Goal: Task Accomplishment & Management: Manage account settings

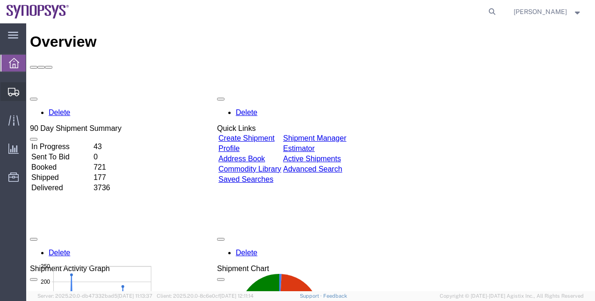
click at [0, 0] on span "Shipment Manager" at bounding box center [0, 0] width 0 height 0
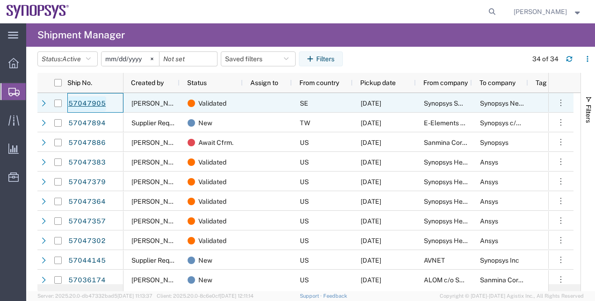
click at [102, 97] on link "57047905" at bounding box center [87, 103] width 38 height 15
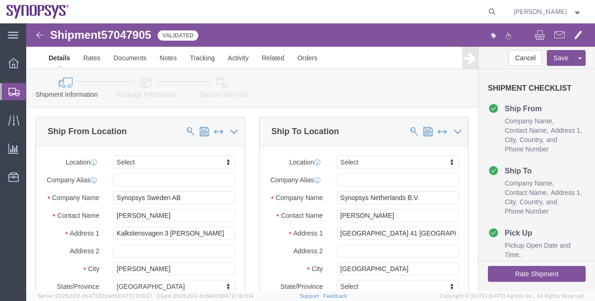
select select
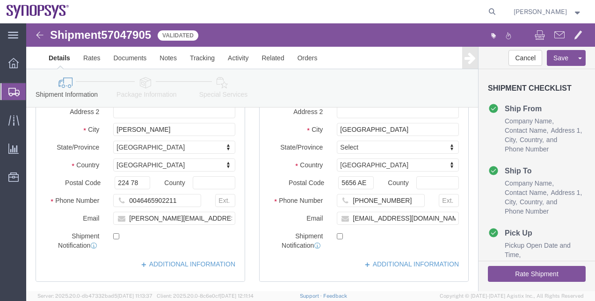
scroll to position [140, 0]
click icon
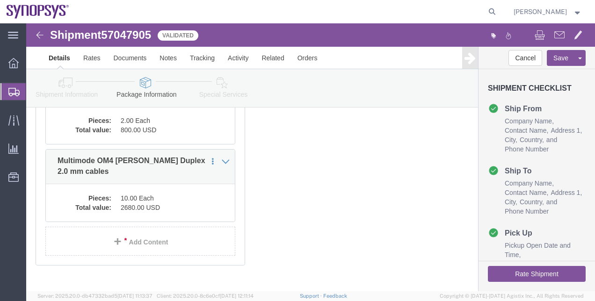
click link "Special Services"
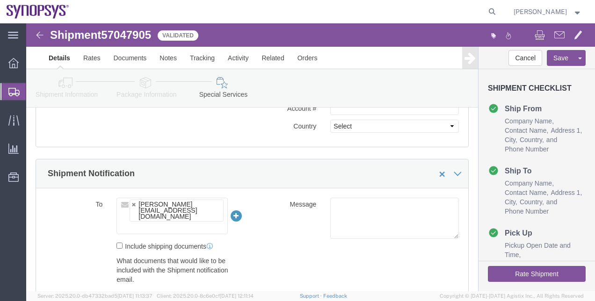
scroll to position [527, 0]
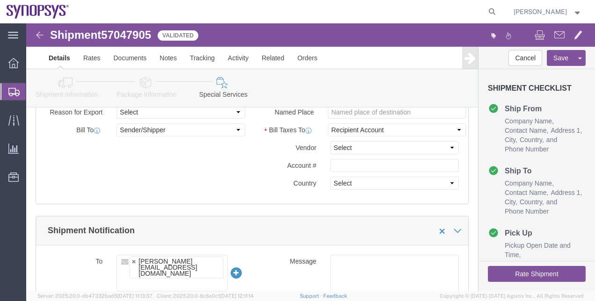
click link "Shipment Information"
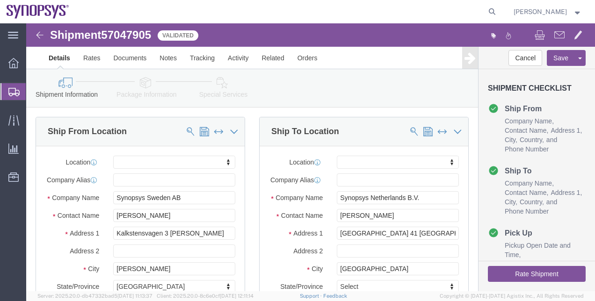
click link "Package Information"
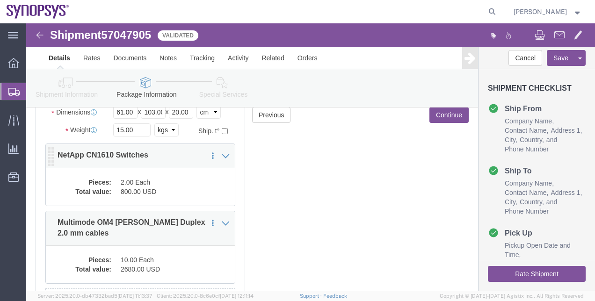
scroll to position [140, 0]
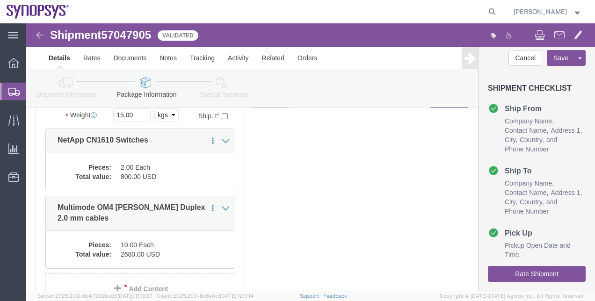
click link "Shipment Information"
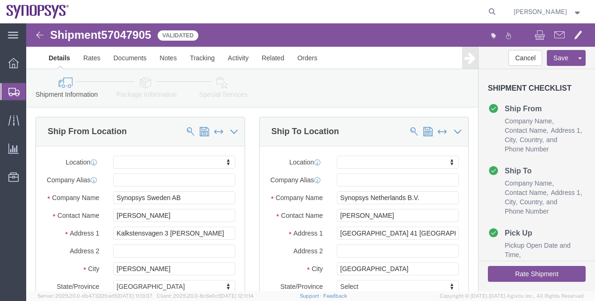
click icon
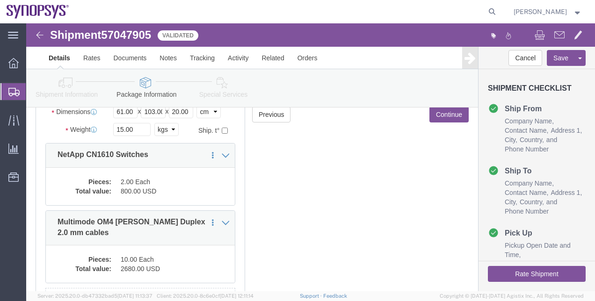
scroll to position [140, 0]
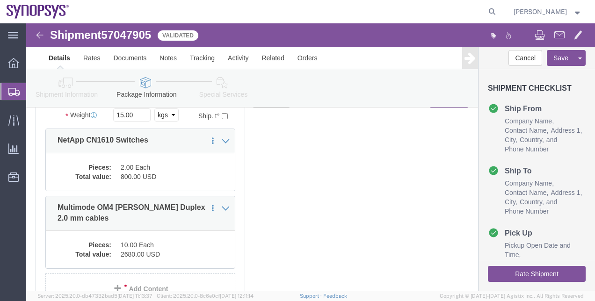
click icon
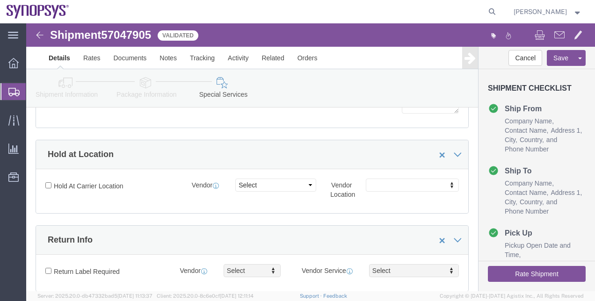
scroll to position [106, 0]
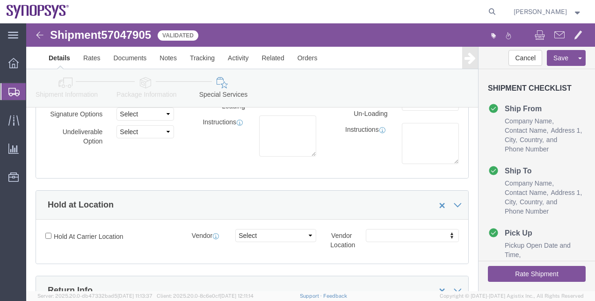
click button "Rate Shipment"
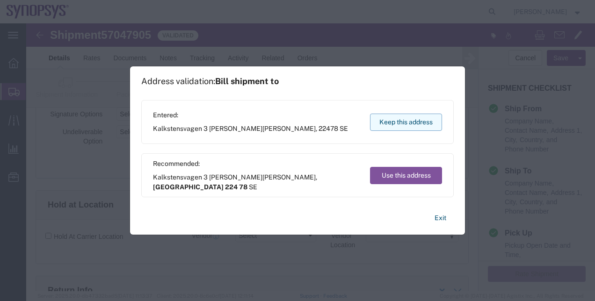
click at [417, 119] on button "Keep this address" at bounding box center [406, 122] width 72 height 17
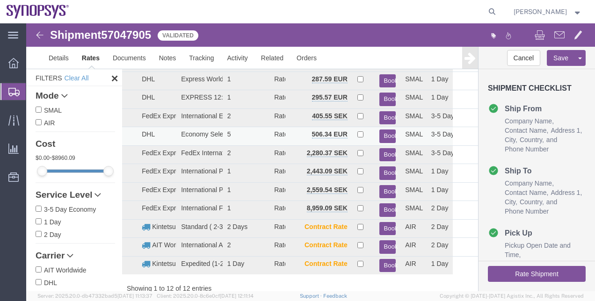
scroll to position [0, 0]
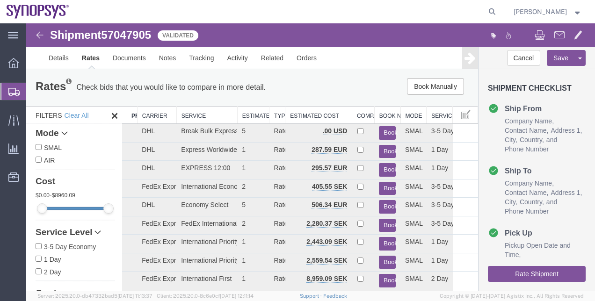
drag, startPoint x: 219, startPoint y: 118, endPoint x: 235, endPoint y: 121, distance: 15.7
click at [235, 121] on div "Search: Preferred Carrier Carrier Service Estimated Transit Type Estimated Cost…" at bounding box center [300, 235] width 356 height 258
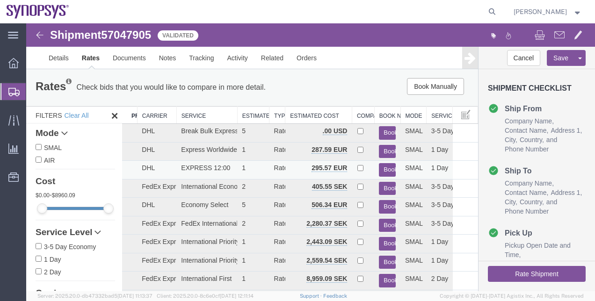
click at [380, 168] on button "Book" at bounding box center [387, 170] width 17 height 14
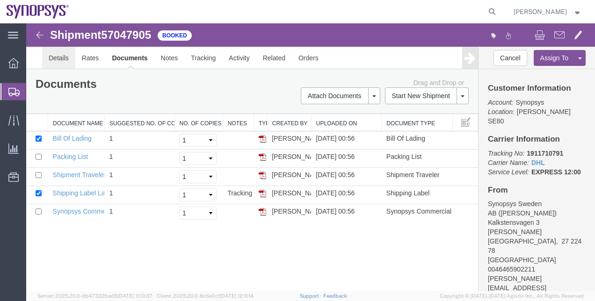
click at [62, 57] on link "Details" at bounding box center [58, 58] width 33 height 22
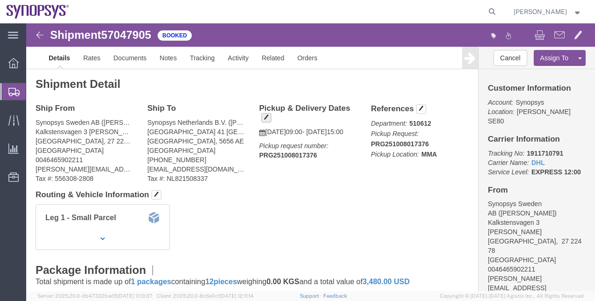
click button "button"
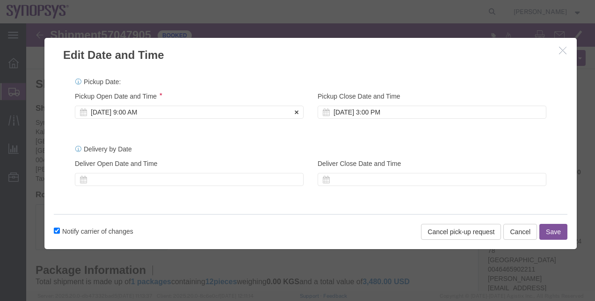
click div "[DATE] 9:00 AM"
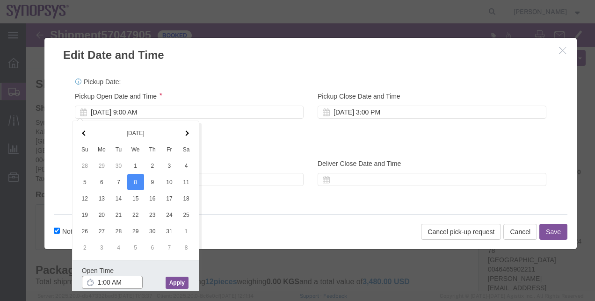
type input "10:00 AM"
drag, startPoint x: 149, startPoint y: 257, endPoint x: 302, endPoint y: 96, distance: 222.2
click button "Apply"
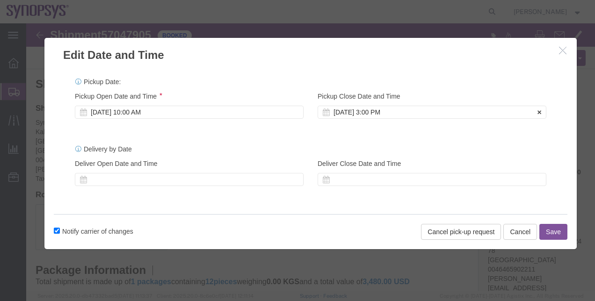
click div "[DATE] 3:00 PM"
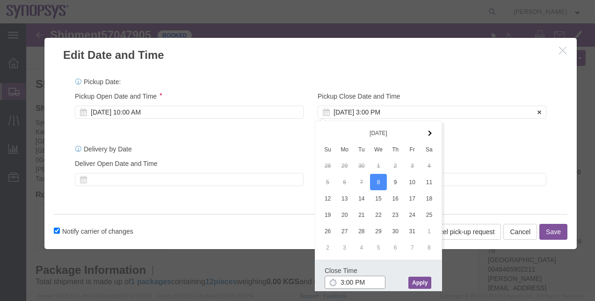
type input "2:00 PM"
click button "Apply"
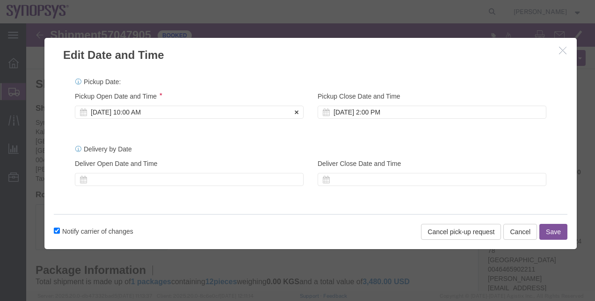
click div "[DATE] 10:00 AM"
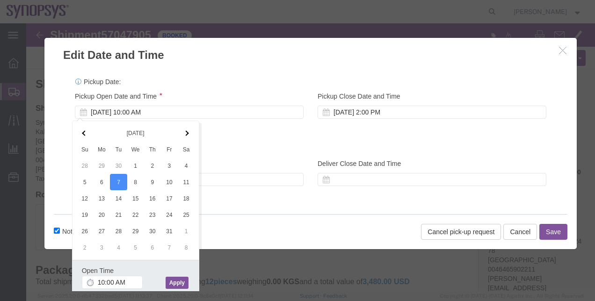
click button "Apply"
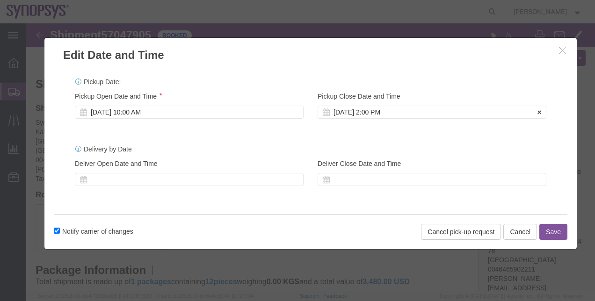
click div "[DATE] 2:00 PM"
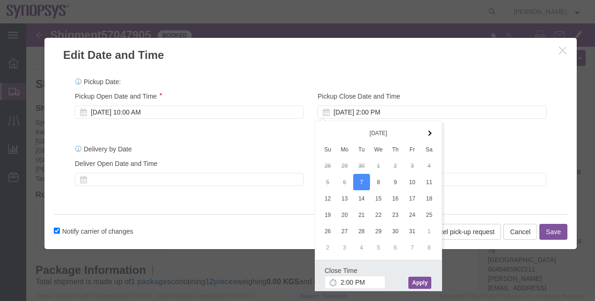
click button "Apply"
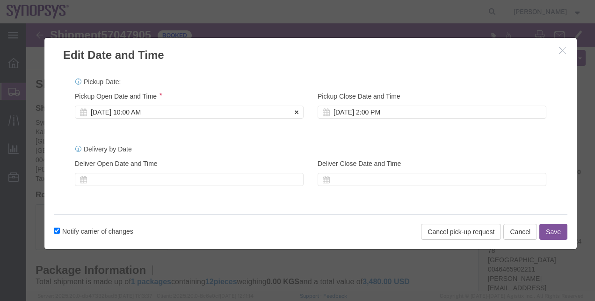
click div "[DATE] 10:00 AM"
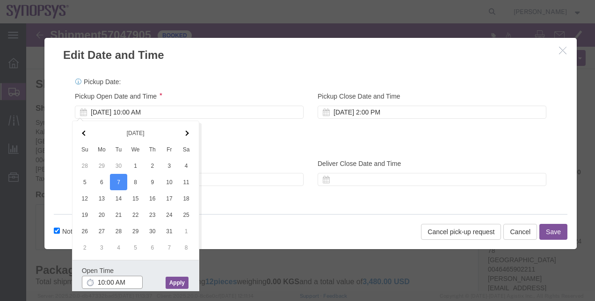
click input "10:00 AM"
type input "10:30 AM"
click button "Apply"
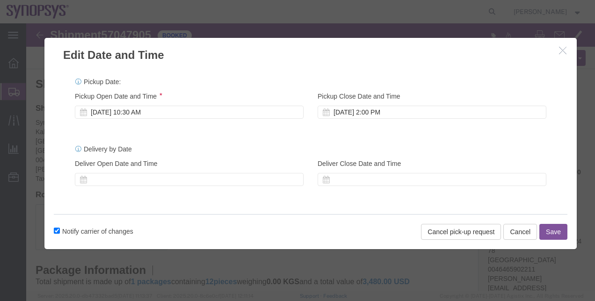
click button "Save"
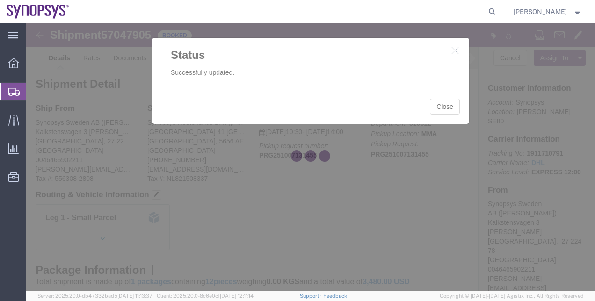
click at [446, 110] on div at bounding box center [310, 157] width 569 height 268
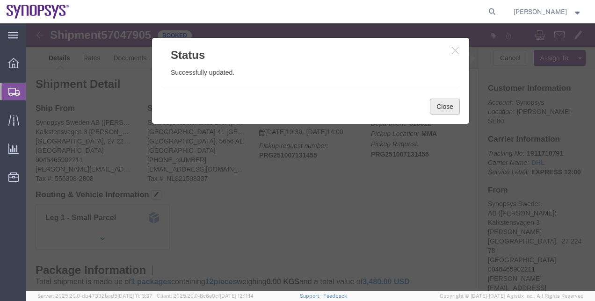
click button "Close"
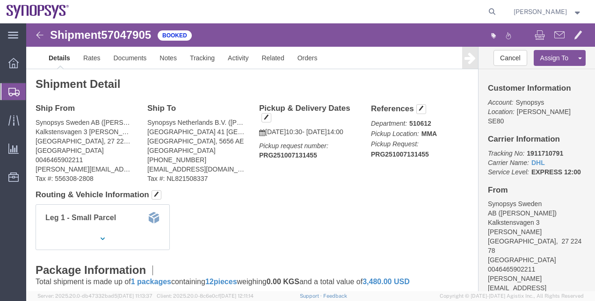
drag, startPoint x: 226, startPoint y: 226, endPoint x: 113, endPoint y: 141, distance: 140.7
click div "Leg 1 - Small Parcel"
click at [0, 0] on span "Shipment Manager" at bounding box center [0, 0] width 0 height 0
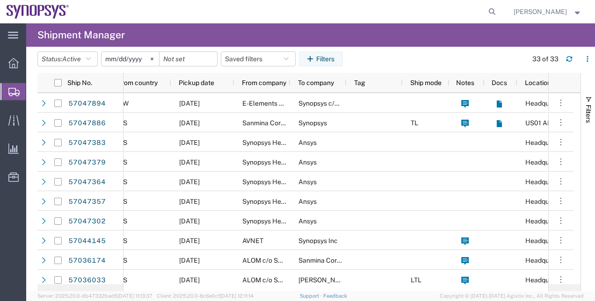
scroll to position [0, 189]
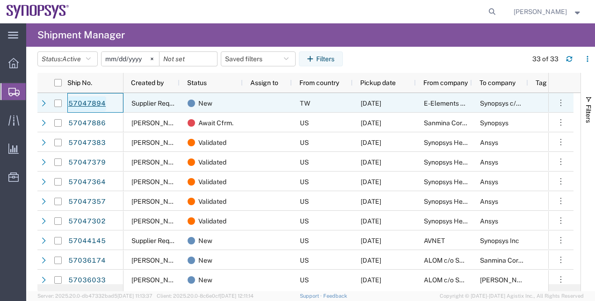
click at [92, 110] on link "57047894" at bounding box center [87, 103] width 38 height 15
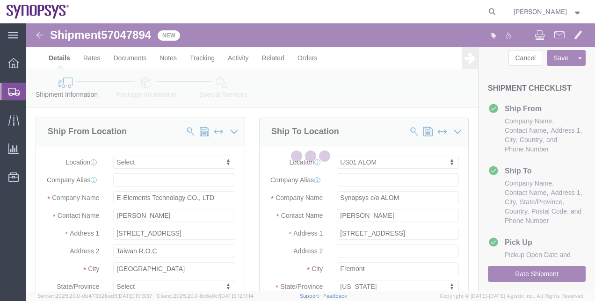
select select
select select "65511"
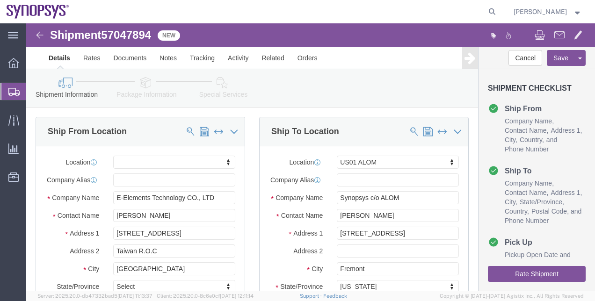
click icon
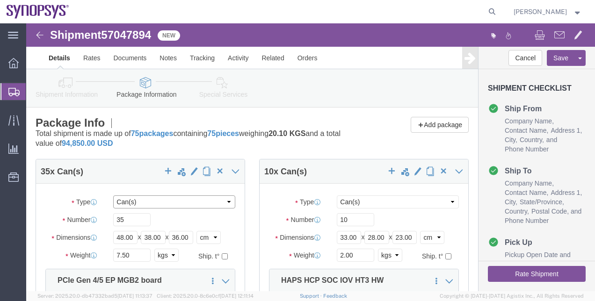
click select "Select Bale(s) Basket(s) Bolt(s) Bottle(s) Buckets Bulk Bundle(s) Can(s) Cardbo…"
click div "Shipment Information Package Information Special Services"
click icon
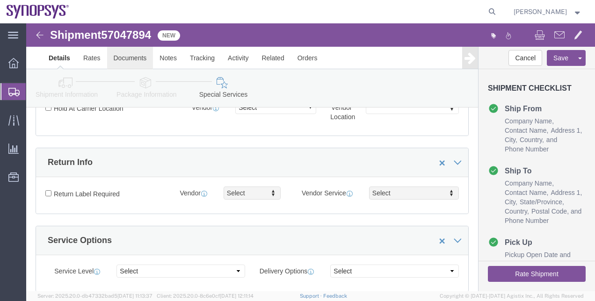
click link "Documents"
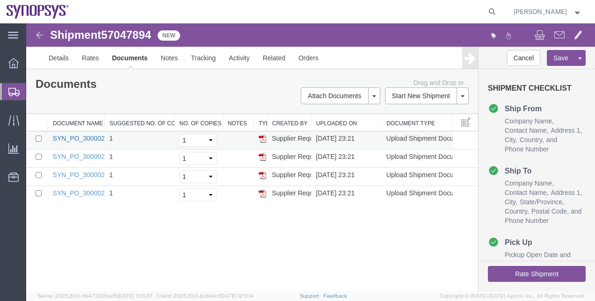
click at [97, 138] on link "SYN_PO_3000021597.pdf" at bounding box center [92, 138] width 78 height 7
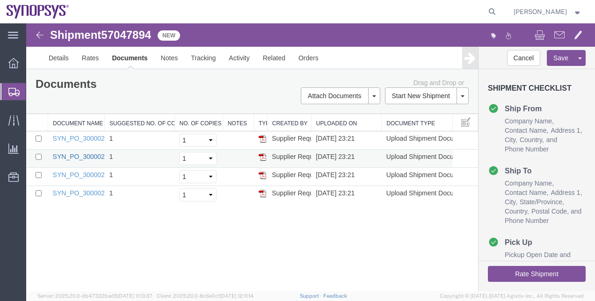
click at [82, 157] on link "SYN_PO_3000021598.pdf" at bounding box center [92, 156] width 78 height 7
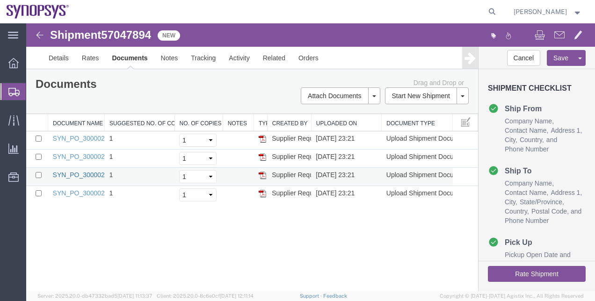
click at [95, 171] on link "SYN_PO_3000021663.pdf" at bounding box center [92, 174] width 78 height 7
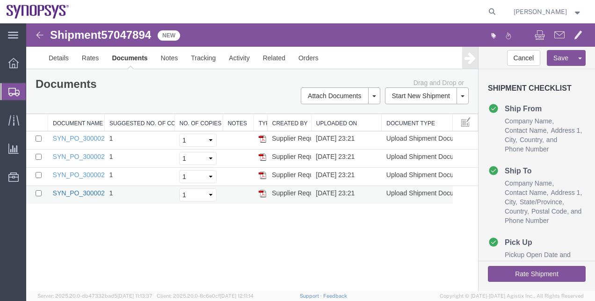
click at [86, 190] on link "SYN_PO_3000021665.pdf" at bounding box center [92, 193] width 78 height 7
click at [67, 62] on link "Details" at bounding box center [58, 58] width 33 height 22
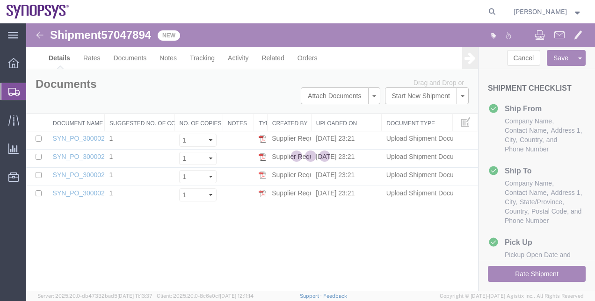
select select "65511"
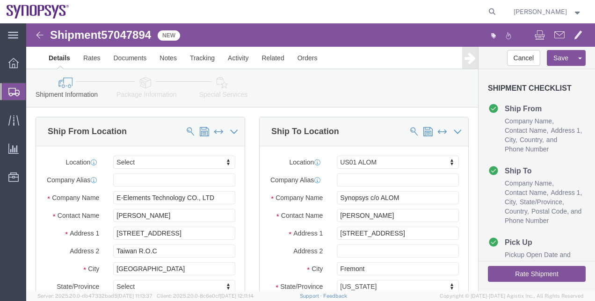
click icon
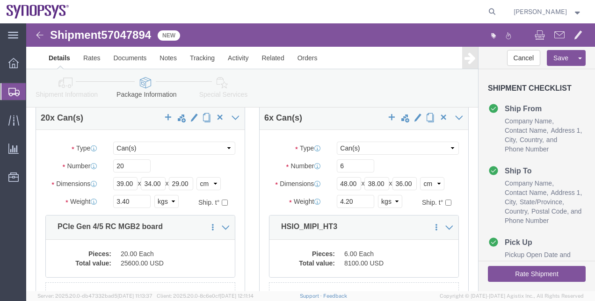
scroll to position [328, 0]
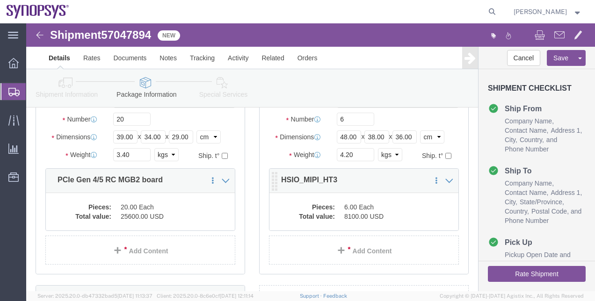
click div "Pieces: 6.00 Each Total value: 8100.00 USD"
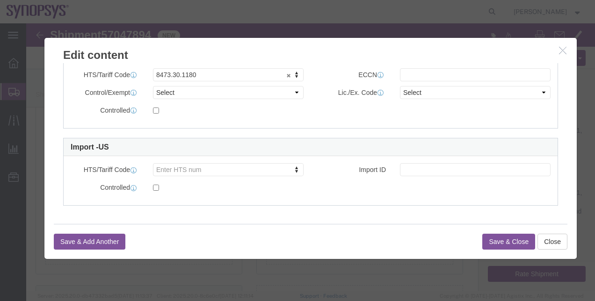
scroll to position [285, 0]
click h3 "Edit content"
click icon "button"
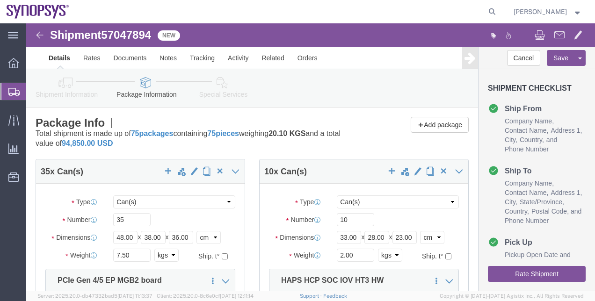
scroll to position [94, 0]
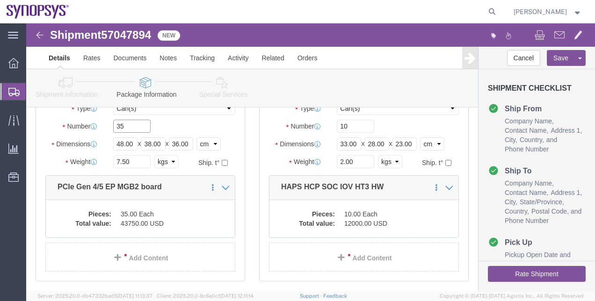
drag, startPoint x: 104, startPoint y: 105, endPoint x: 78, endPoint y: 105, distance: 26.2
click div "Number 35"
type input "1"
drag, startPoint x: 294, startPoint y: 104, endPoint x: 267, endPoint y: 109, distance: 27.6
click div "Number Number of packages of specified package type and dimensions 10"
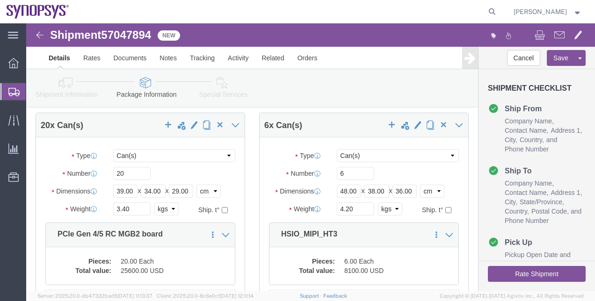
scroll to position [281, 0]
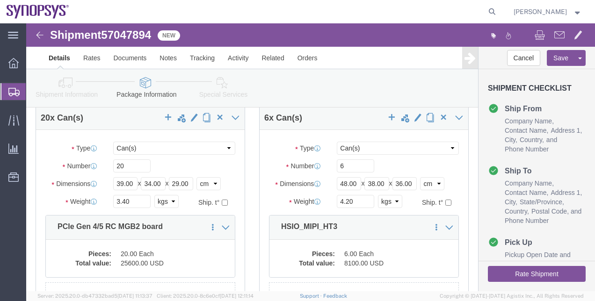
type input "1"
drag, startPoint x: 109, startPoint y: 142, endPoint x: 70, endPoint y: 141, distance: 38.4
click div "Number 20"
type input "1"
drag, startPoint x: 318, startPoint y: 139, endPoint x: 302, endPoint y: 140, distance: 16.4
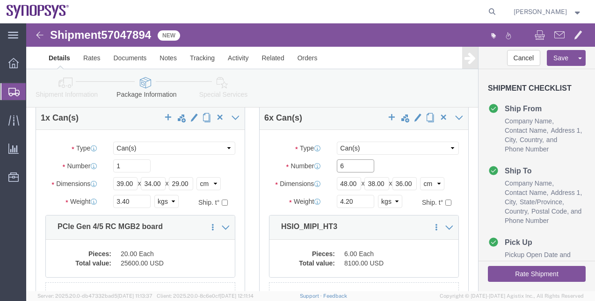
click div "6"
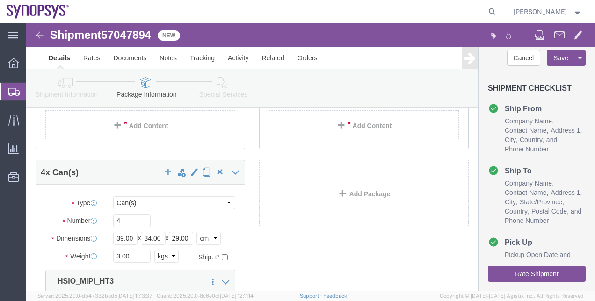
scroll to position [468, 0]
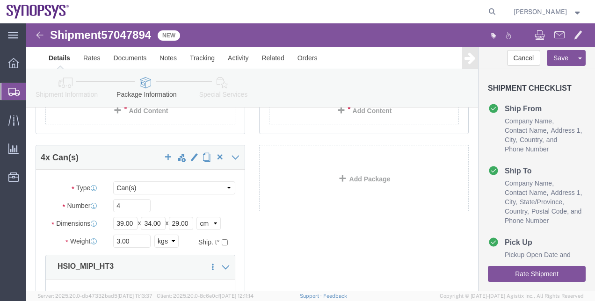
type input "1"
drag, startPoint x: 100, startPoint y: 184, endPoint x: 79, endPoint y: 181, distance: 21.3
click div "Number 4"
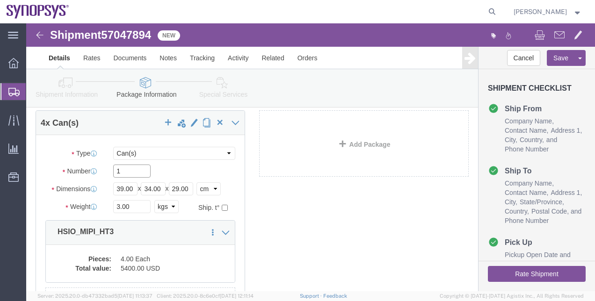
scroll to position [515, 0]
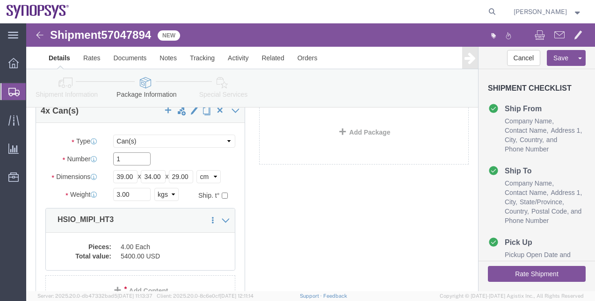
type input "1"
click div "1 x Can(s) Package Type Select Bale(s) Basket(s) Bolt(s) Bottle(s) Buckets Bulk…"
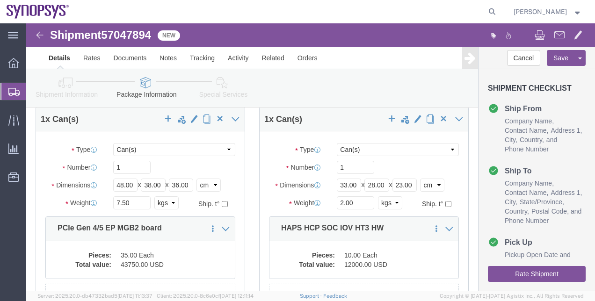
scroll to position [0, 0]
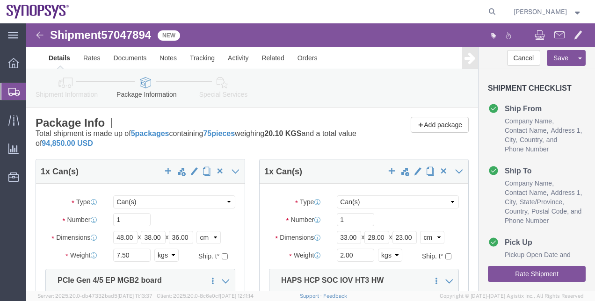
click div "Package Info Total shipment is made up of 5 packages containing 75 pieces weigh…"
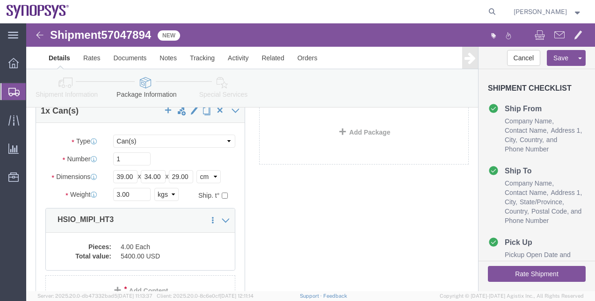
scroll to position [562, 0]
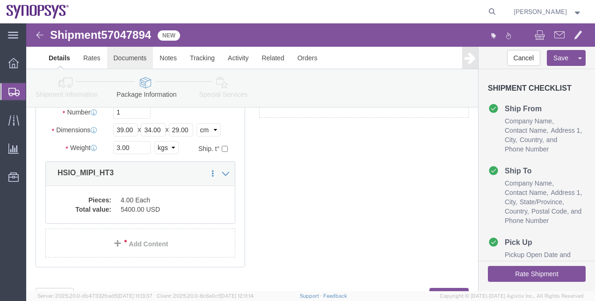
click link "Documents"
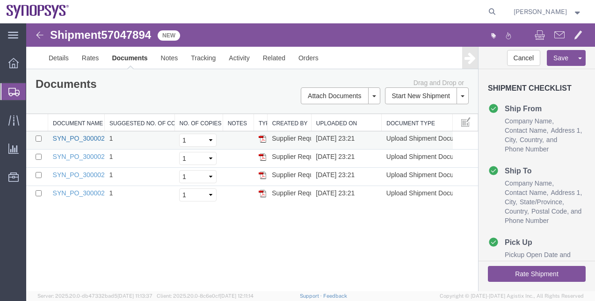
click at [102, 138] on link "SYN_PO_3000021597.pdf" at bounding box center [92, 138] width 78 height 7
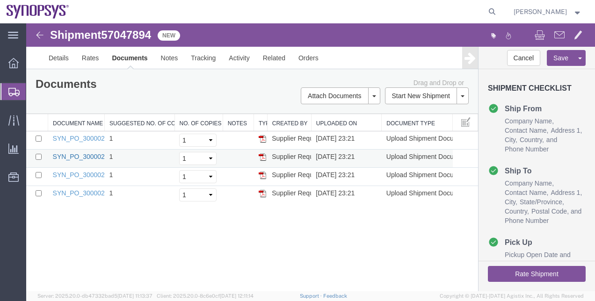
click at [81, 153] on link "SYN_PO_3000021598.pdf" at bounding box center [92, 156] width 78 height 7
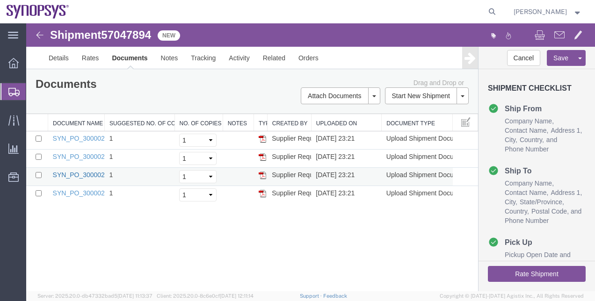
click at [75, 176] on link "SYN_PO_3000021663.pdf" at bounding box center [92, 174] width 78 height 7
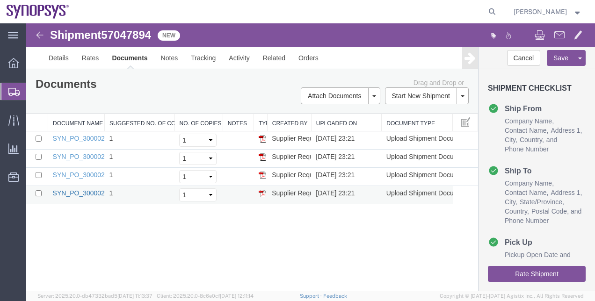
click at [68, 191] on link "SYN_PO_3000021665.pdf" at bounding box center [92, 193] width 78 height 7
click at [57, 65] on link "Details" at bounding box center [58, 58] width 33 height 22
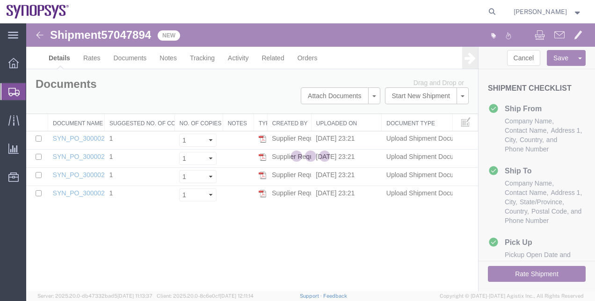
select select "65511"
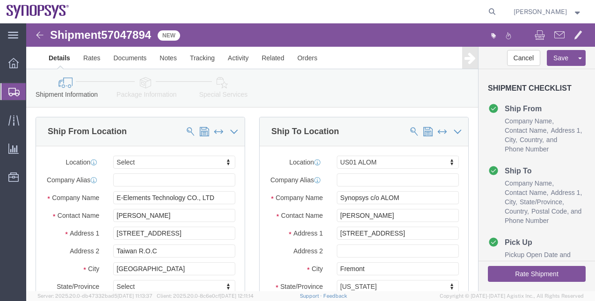
click icon
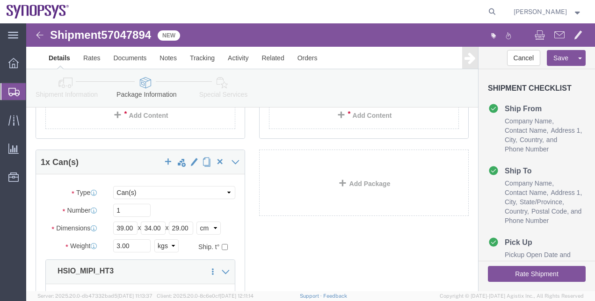
scroll to position [515, 0]
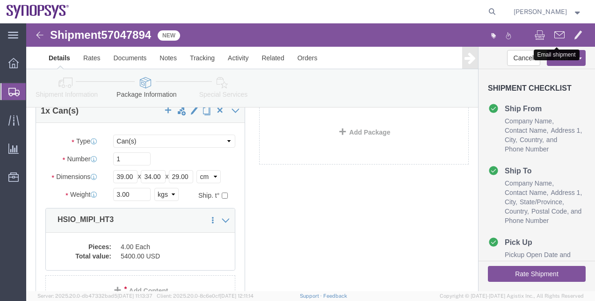
click span
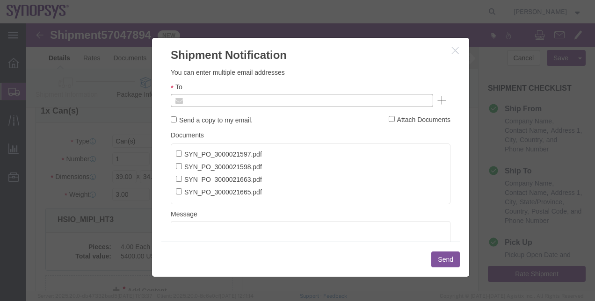
click input "text"
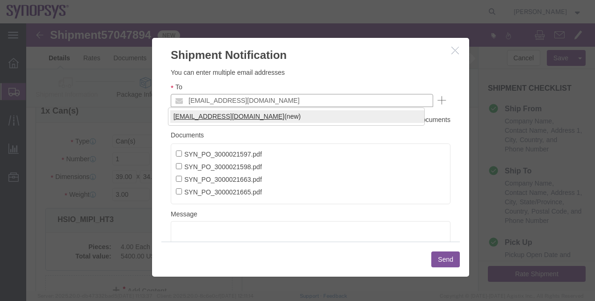
type input "[EMAIL_ADDRESS][DOMAIN_NAME]"
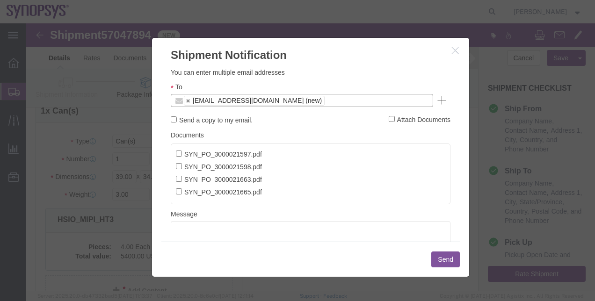
click button "Send"
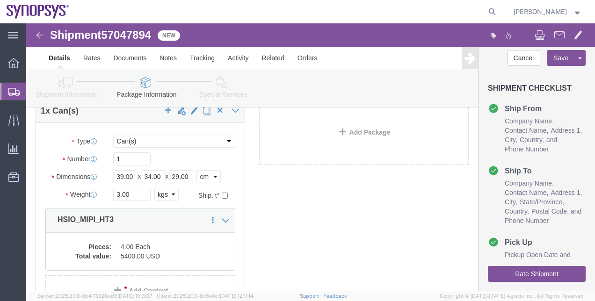
click div "1 x Can(s) Package Type Select Bale(s) Basket(s) Bolt(s) Bottle(s) Buckets Bulk…"
click link "Special Services"
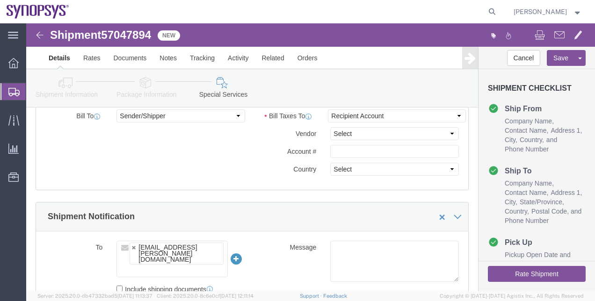
scroll to position [562, 0]
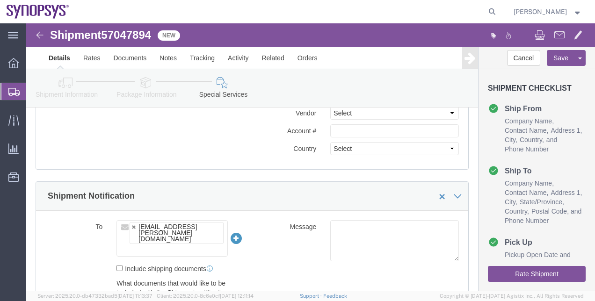
click div "[EMAIL_ADDRESS][PERSON_NAME][DOMAIN_NAME]"
click link "Shipment Information"
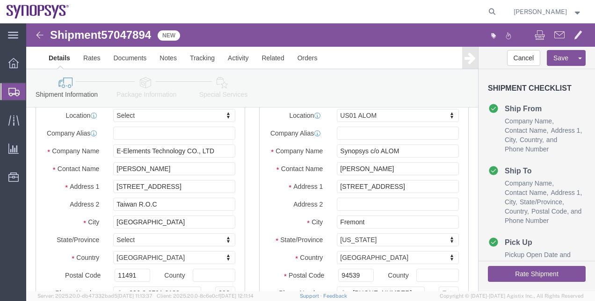
scroll to position [187, 0]
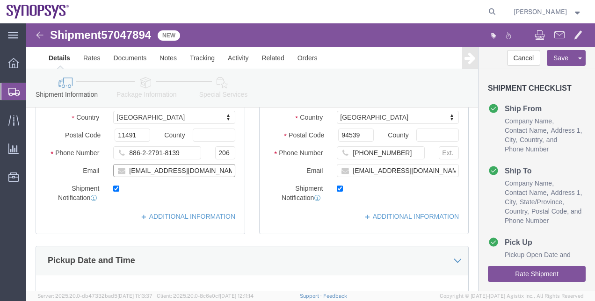
drag, startPoint x: 201, startPoint y: 154, endPoint x: 93, endPoint y: 150, distance: 108.2
click input "[EMAIL_ADDRESS][DOMAIN_NAME]"
click icon
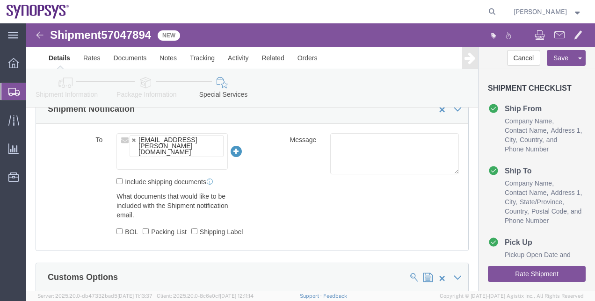
scroll to position [655, 0]
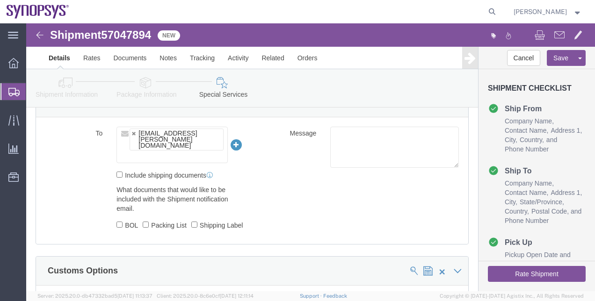
click div "[EMAIL_ADDRESS][PERSON_NAME][DOMAIN_NAME]"
drag, startPoint x: 132, startPoint y: 111, endPoint x: 114, endPoint y: 122, distance: 20.2
click input "text"
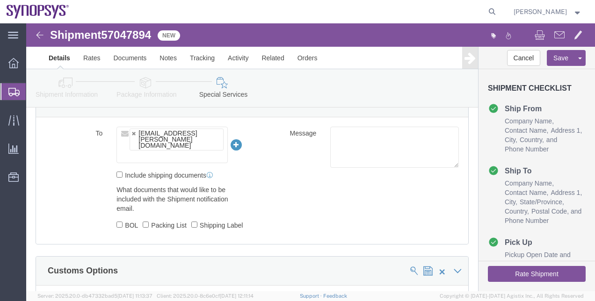
click div "[EMAIL_ADDRESS][PERSON_NAME][DOMAIN_NAME]"
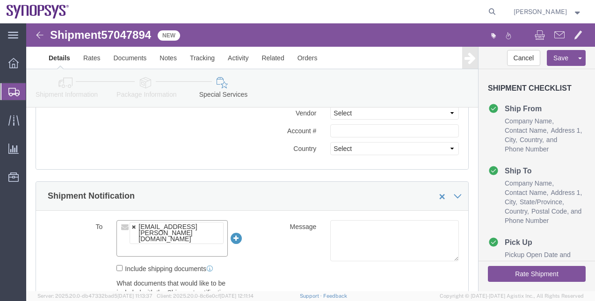
scroll to position [562, 0]
